Goal: Transaction & Acquisition: Download file/media

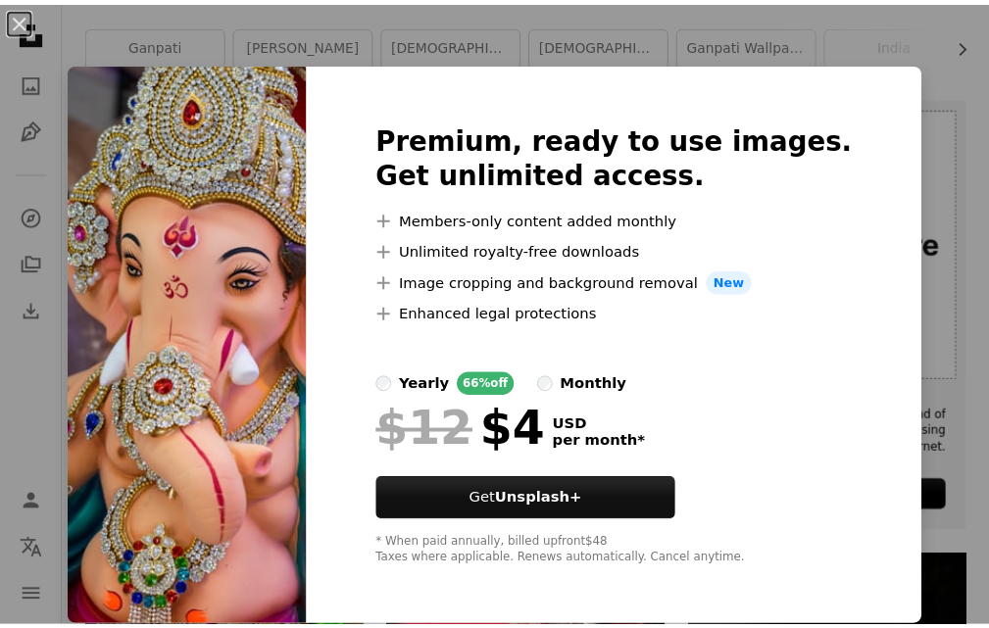
scroll to position [392, 0]
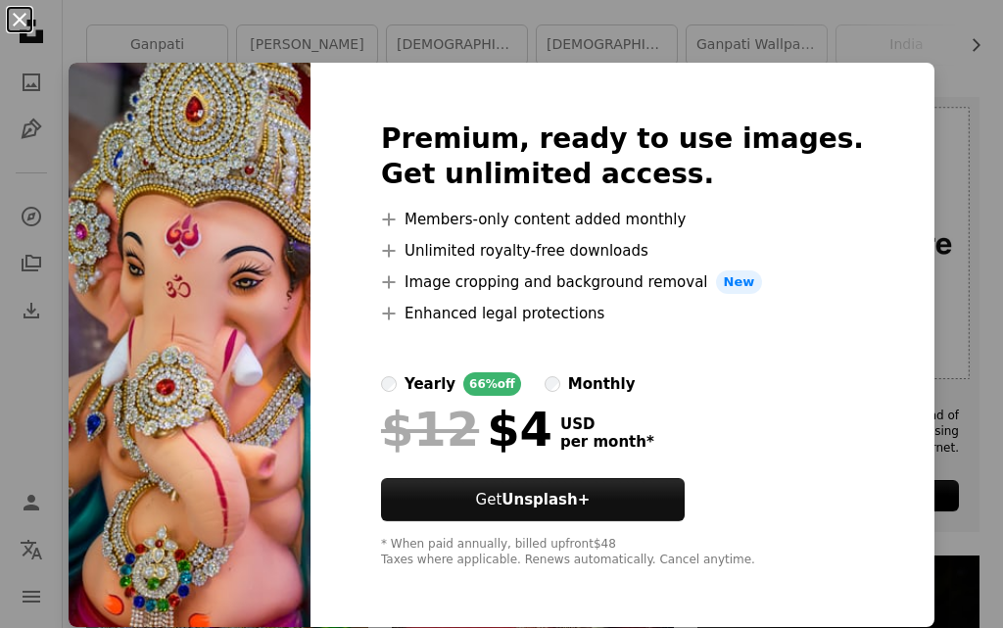
click at [18, 15] on button "An X shape" at bounding box center [20, 20] width 24 height 24
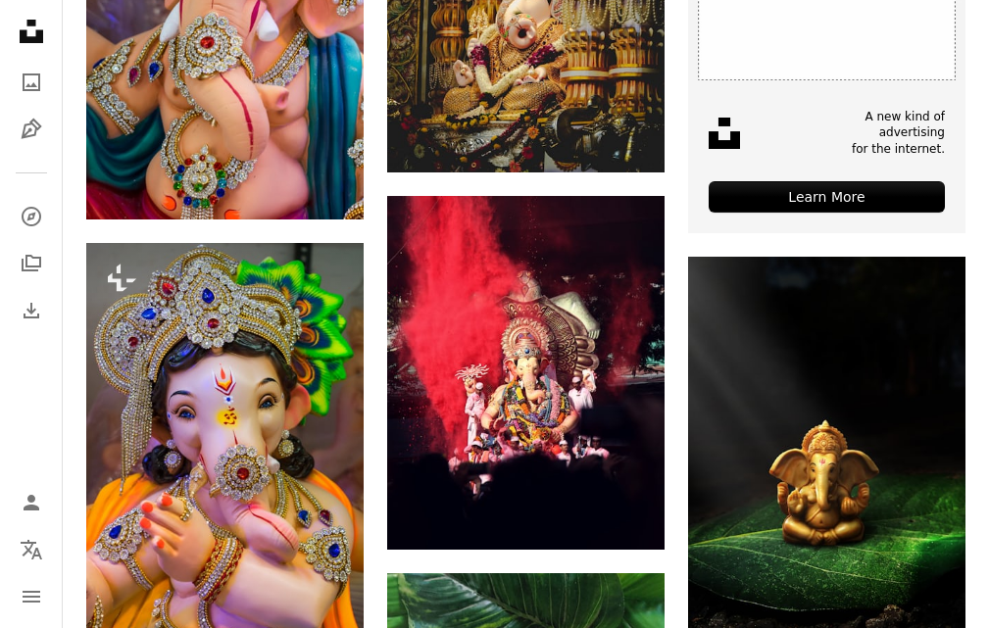
scroll to position [784, 0]
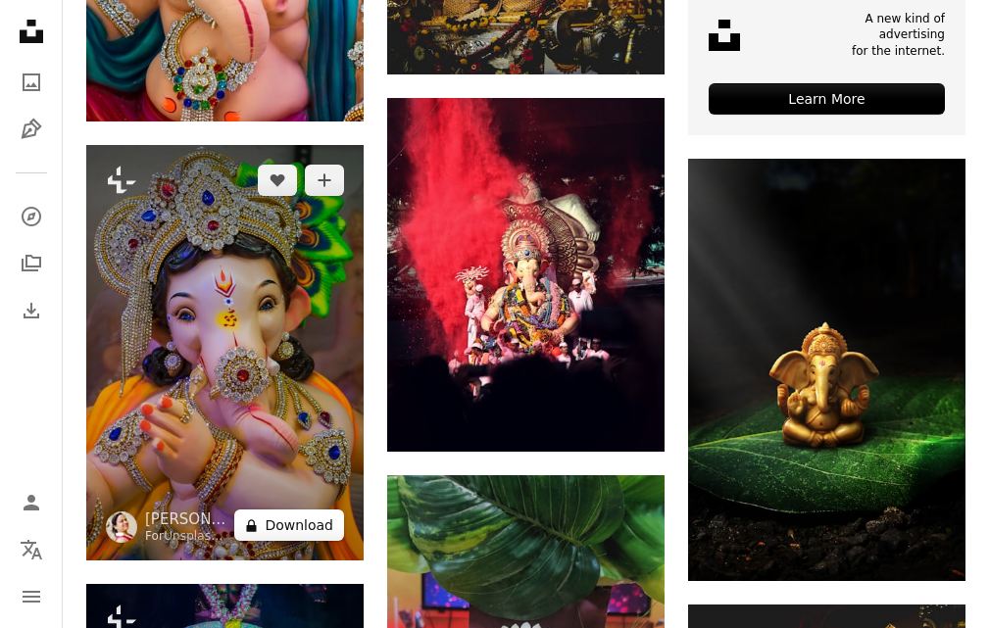
click at [257, 520] on icon at bounding box center [252, 525] width 10 height 13
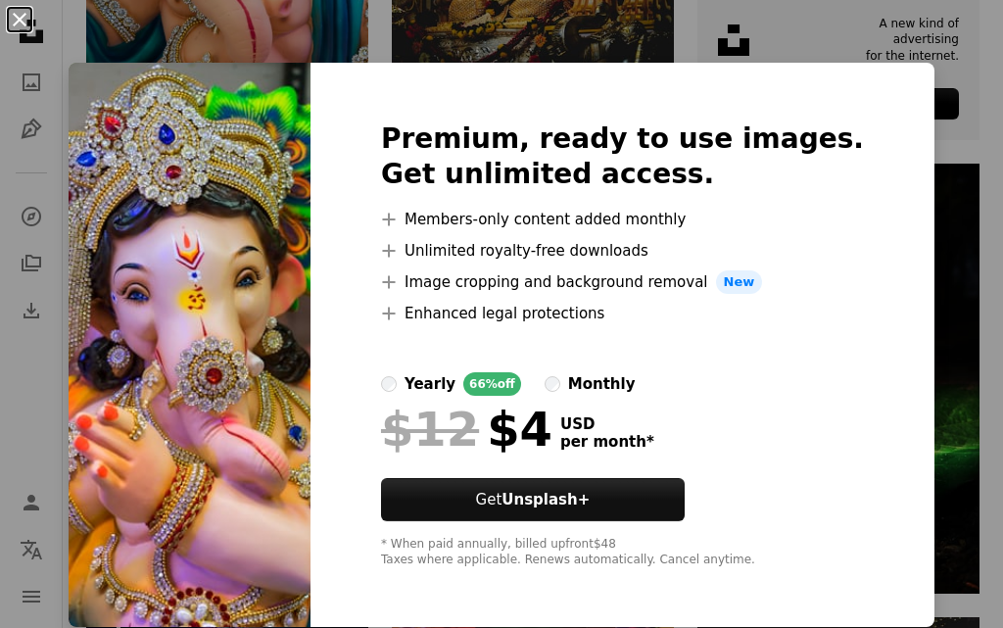
click at [9, 21] on button "An X shape" at bounding box center [20, 20] width 24 height 24
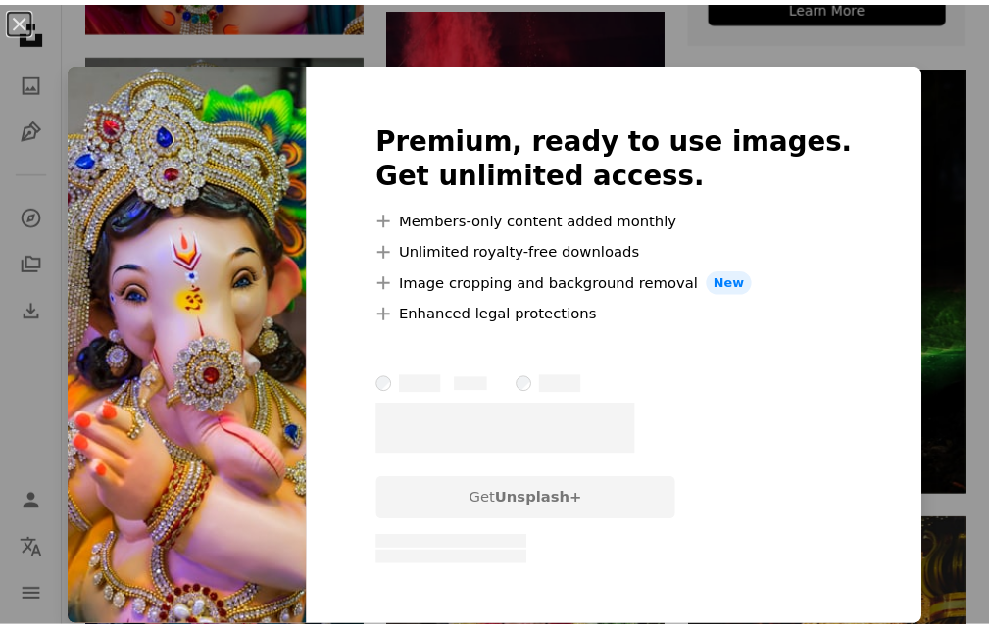
scroll to position [882, 0]
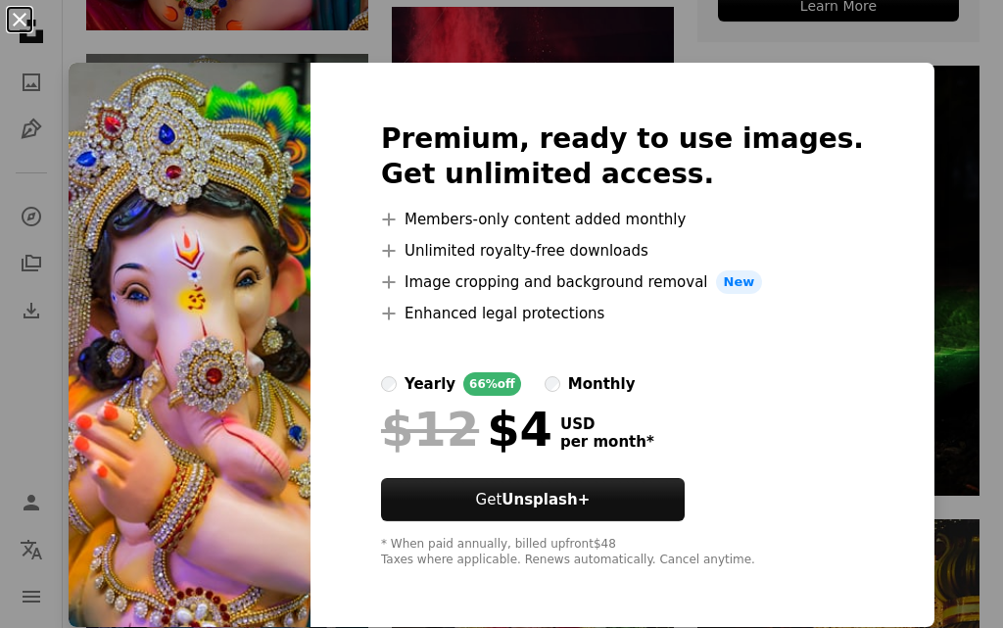
click at [13, 16] on button "An X shape" at bounding box center [20, 20] width 24 height 24
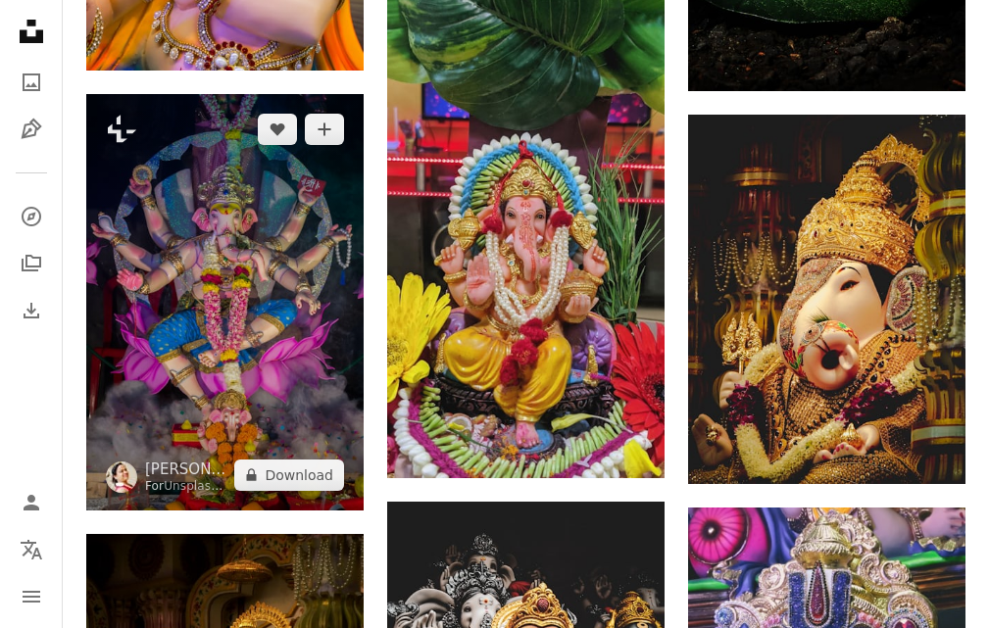
scroll to position [1372, 0]
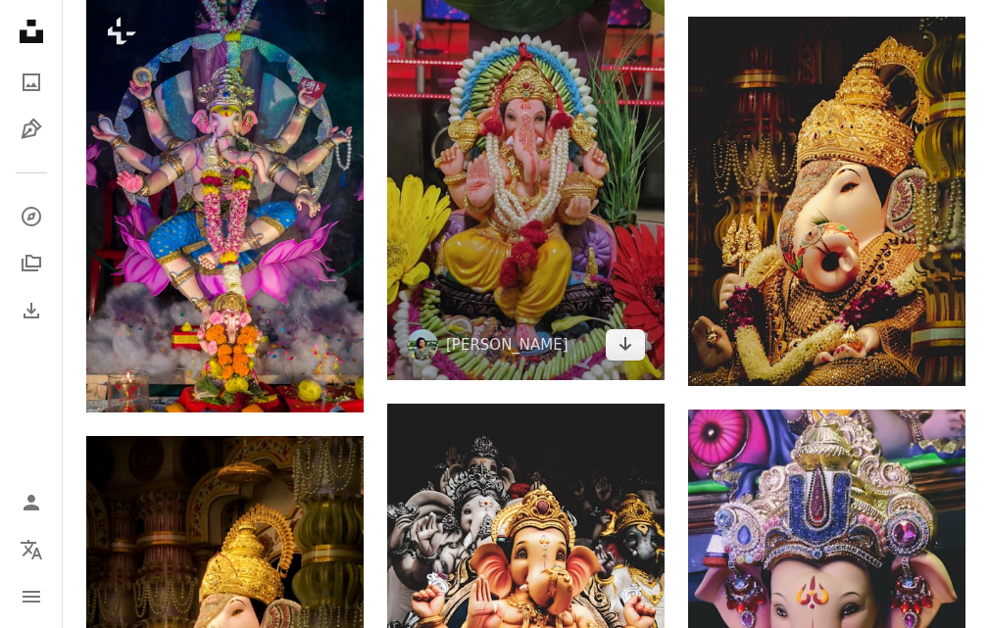
click at [452, 169] on img at bounding box center [525, 133] width 277 height 493
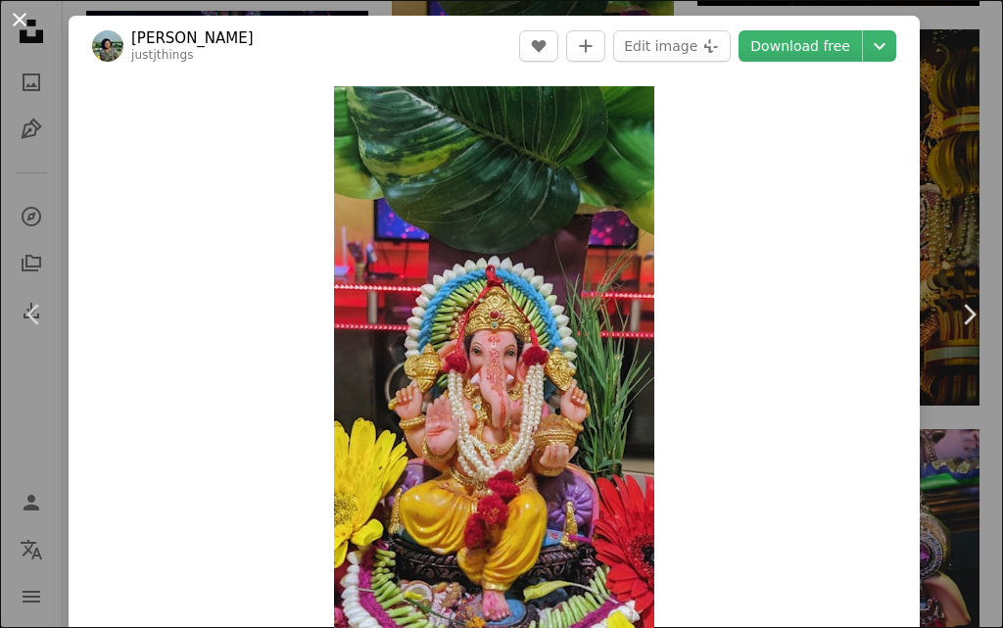
click at [24, 20] on button "An X shape" at bounding box center [20, 20] width 24 height 24
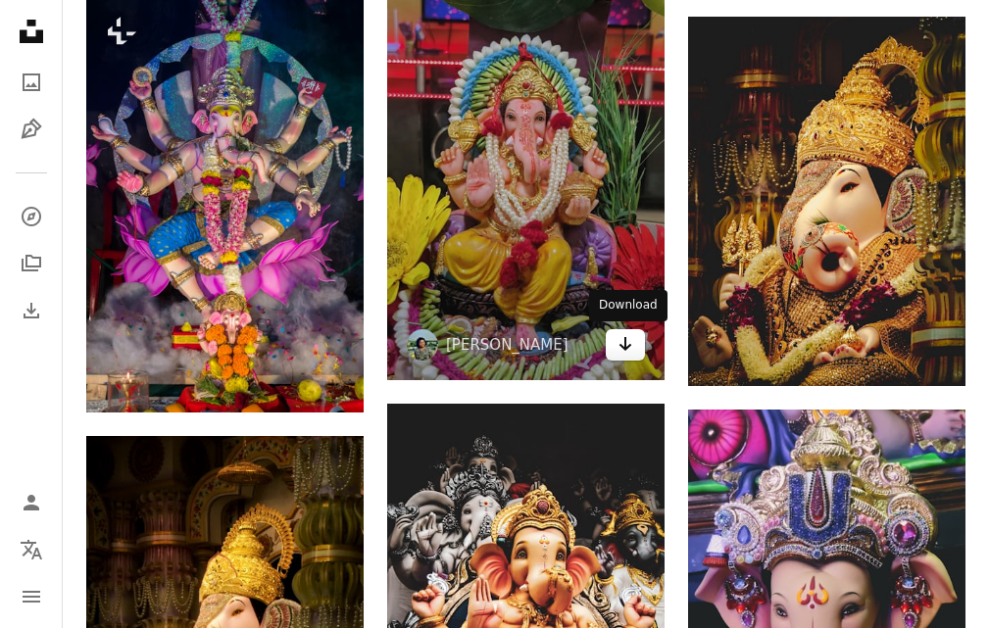
click at [618, 345] on icon "Arrow pointing down" at bounding box center [625, 344] width 16 height 24
